Goal: Check status: Check status

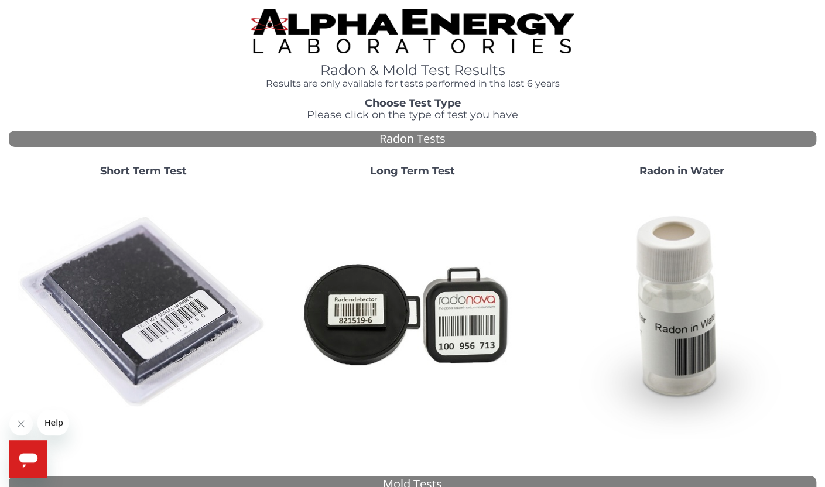
click at [151, 168] on strong "Short Term Test" at bounding box center [143, 171] width 87 height 13
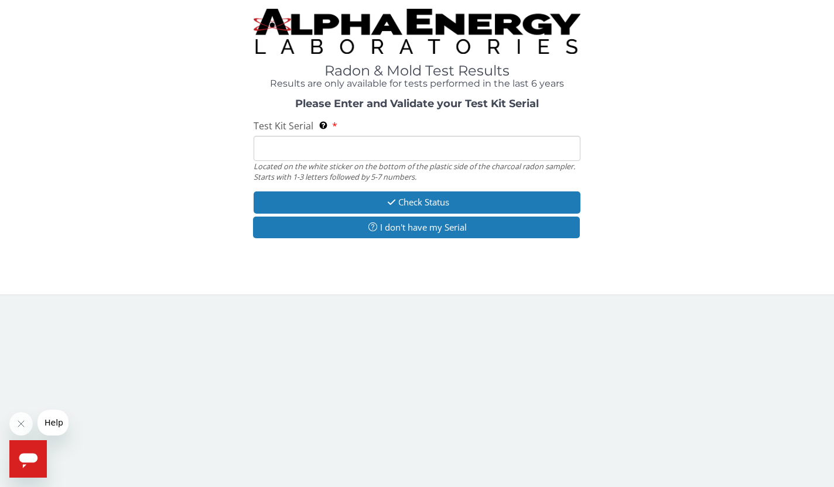
click at [295, 148] on input "Test Kit Serial Located on the white sticker on the bottom of the plastic side …" at bounding box center [417, 148] width 327 height 25
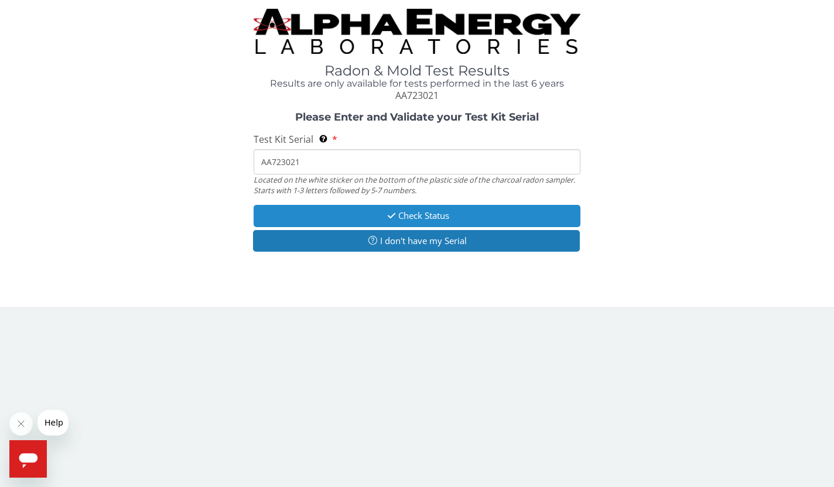
type input "AA723021"
click at [431, 213] on button "Check Status" at bounding box center [417, 216] width 327 height 22
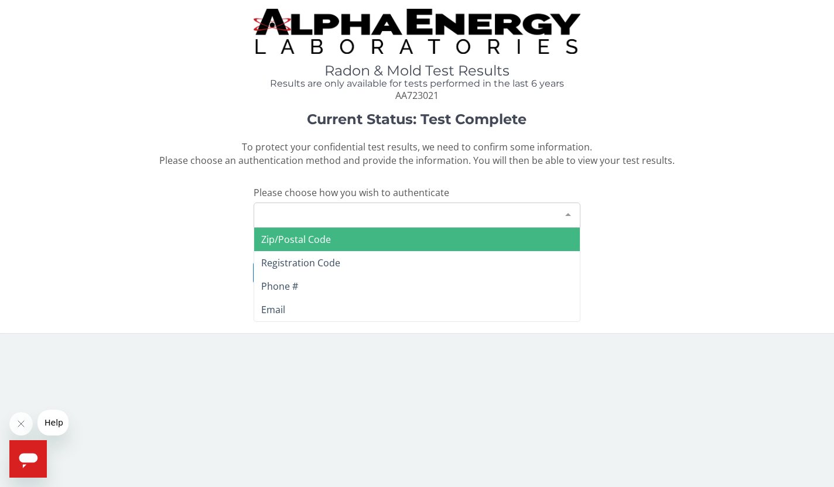
drag, startPoint x: 430, startPoint y: 213, endPoint x: 336, endPoint y: 237, distance: 97.3
click at [336, 237] on span "Zip/Postal Code" at bounding box center [417, 239] width 326 height 23
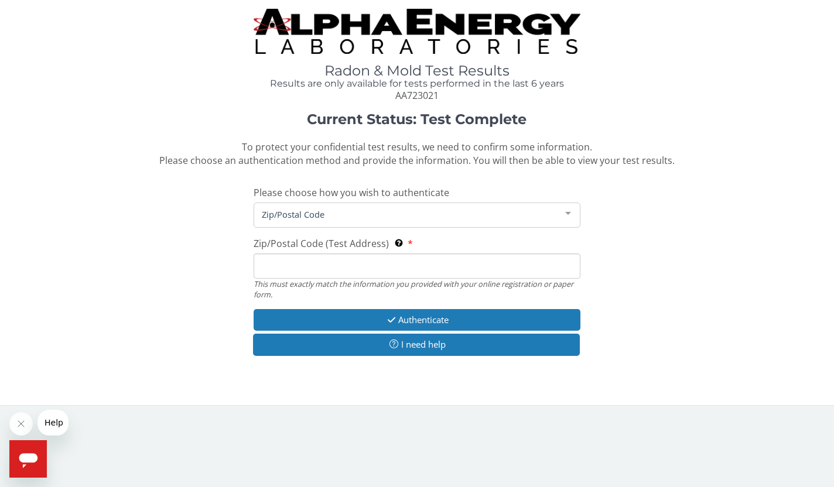
click at [328, 266] on input "Zip/Postal Code (Test Address) This must exactly match the information you prov…" at bounding box center [417, 266] width 327 height 25
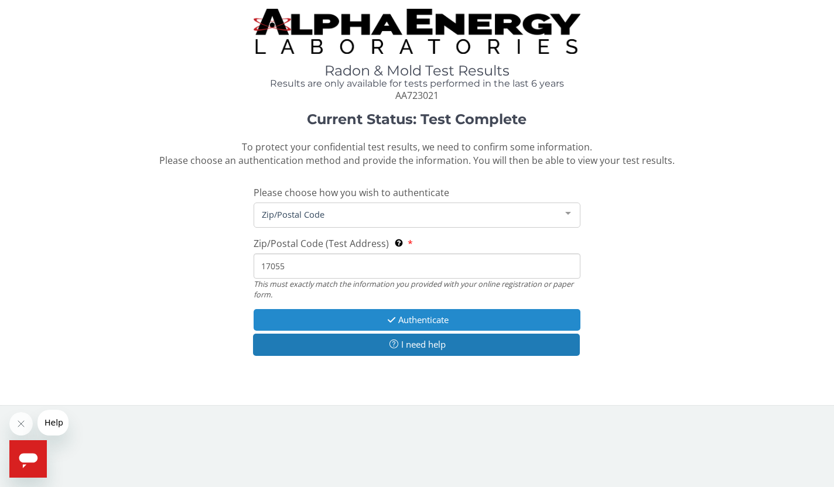
type input "17055"
click at [346, 313] on button "Authenticate" at bounding box center [417, 320] width 327 height 22
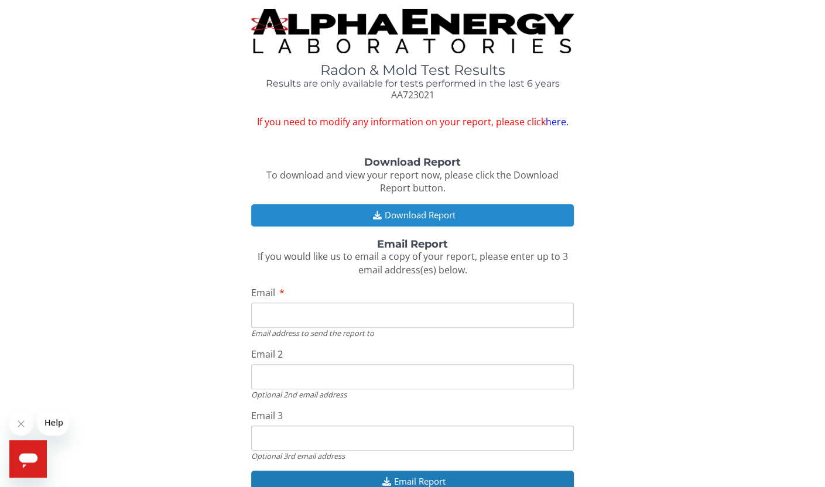
click at [432, 217] on button "Download Report" at bounding box center [412, 215] width 323 height 22
